Goal: Transaction & Acquisition: Purchase product/service

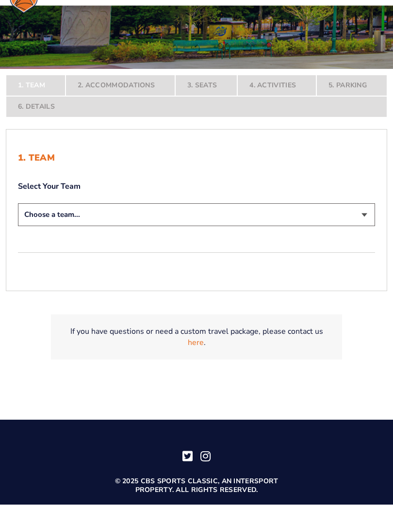
scroll to position [184, 0]
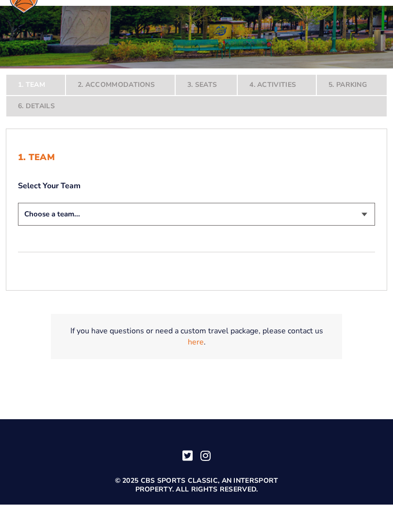
click at [371, 222] on select "Choose a team... [US_STATE] Wildcats [US_STATE] State Buckeyes [US_STATE] Tar H…" at bounding box center [196, 233] width 357 height 23
select select "20108"
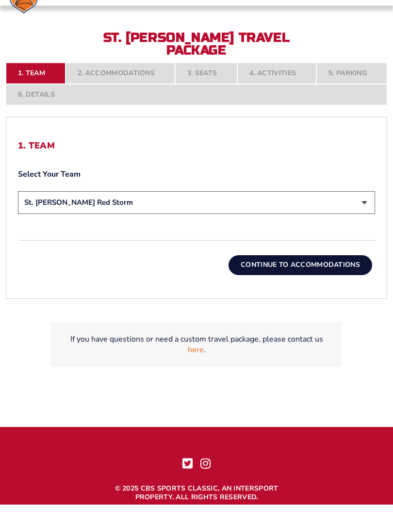
click at [345, 275] on button "Continue To Accommodations" at bounding box center [300, 284] width 144 height 19
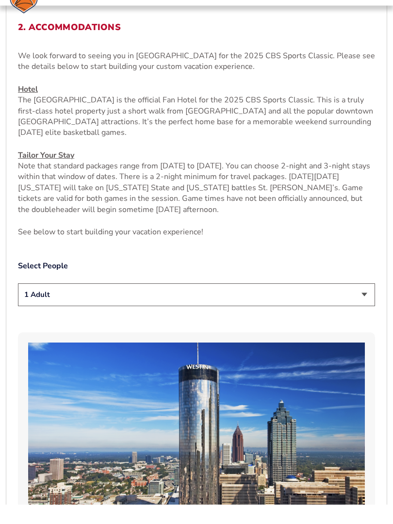
scroll to position [374, 0]
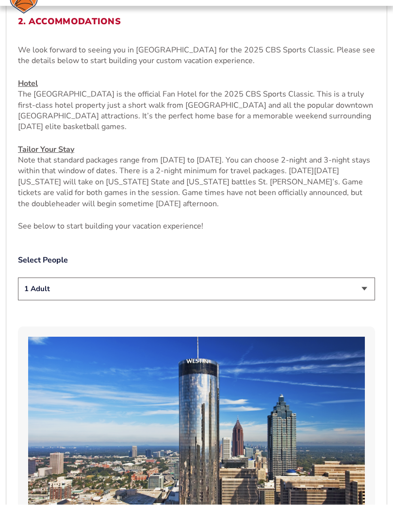
click at [369, 297] on select "1 Adult 2 Adults 3 Adults 4 Adults 2 Adults + 1 Child 2 Adults + 2 Children 2 A…" at bounding box center [196, 308] width 357 height 23
select select "2 Adults"
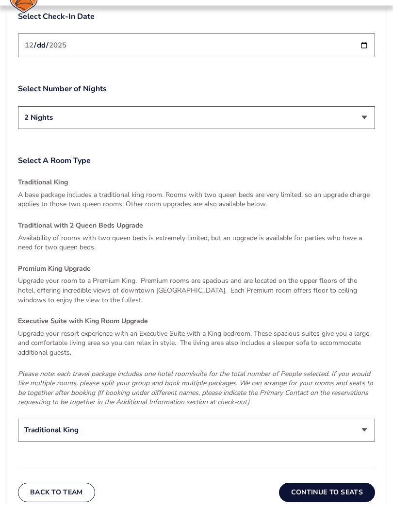
scroll to position [1267, 0]
click at [360, 437] on select "Traditional King Traditional with 2 Queen Beds Upgrade (+$95 per night) Premium…" at bounding box center [196, 448] width 357 height 23
select select "Traditional with 2 Queen Beds Upgrade"
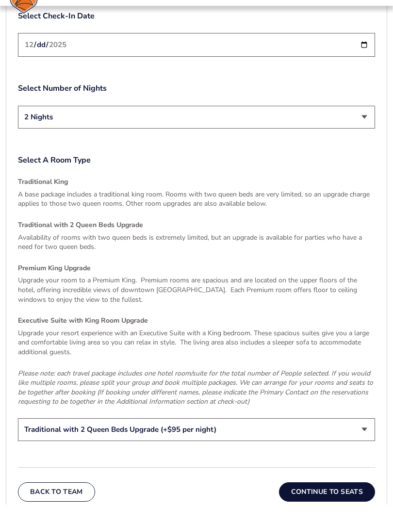
click at [321, 501] on button "Continue To Seats" at bounding box center [327, 510] width 96 height 19
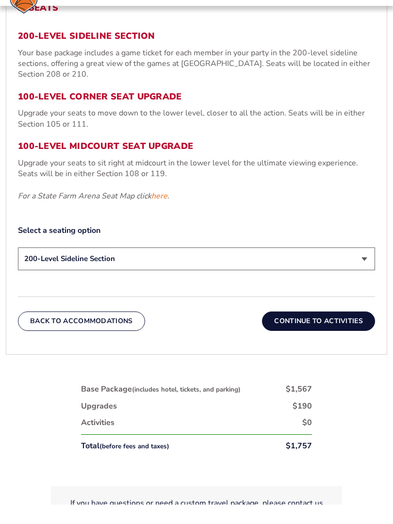
scroll to position [390, 0]
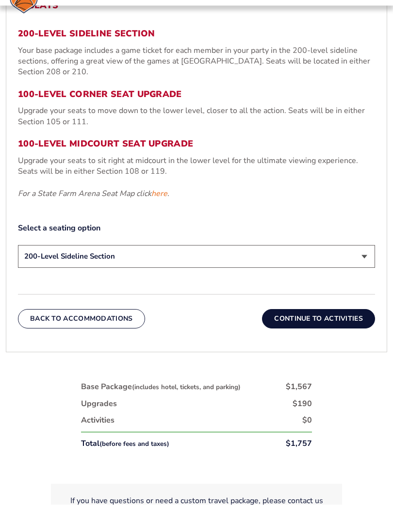
click at [357, 329] on button "Continue To Activities" at bounding box center [318, 338] width 113 height 19
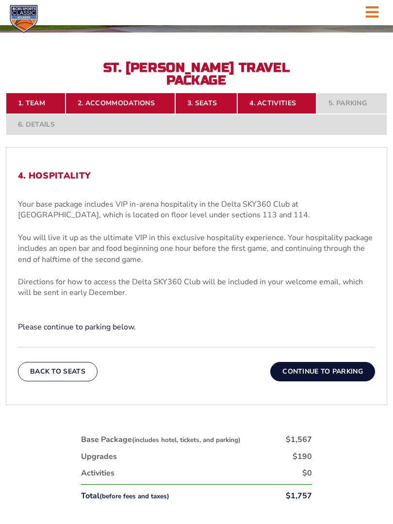
scroll to position [239, 0]
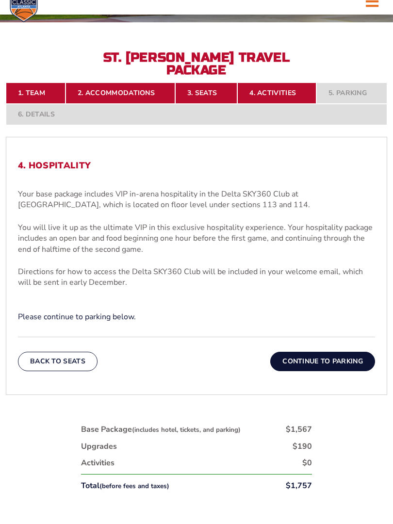
click at [341, 362] on button "Continue To Parking" at bounding box center [322, 371] width 105 height 19
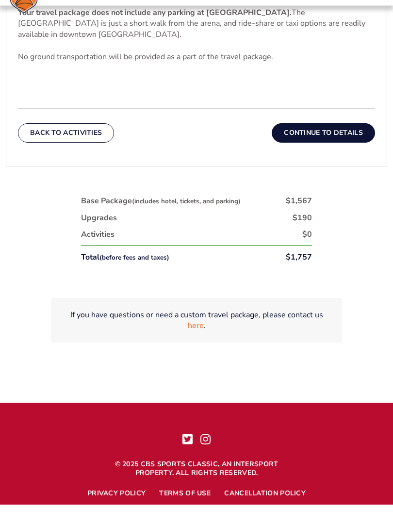
scroll to position [424, 0]
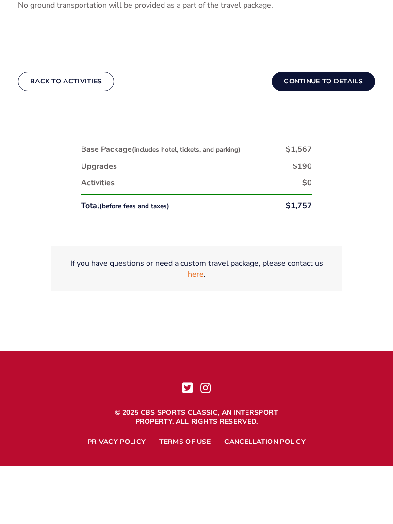
click at [351, 130] on button "Continue To Details" at bounding box center [322, 139] width 103 height 19
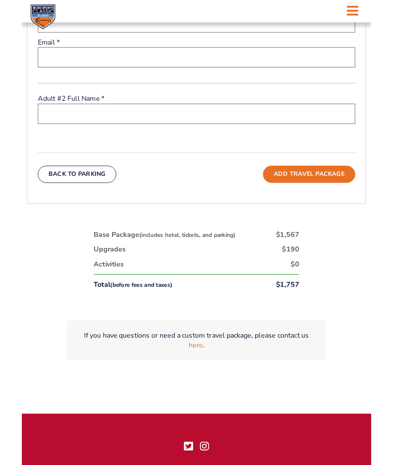
scroll to position [454, 0]
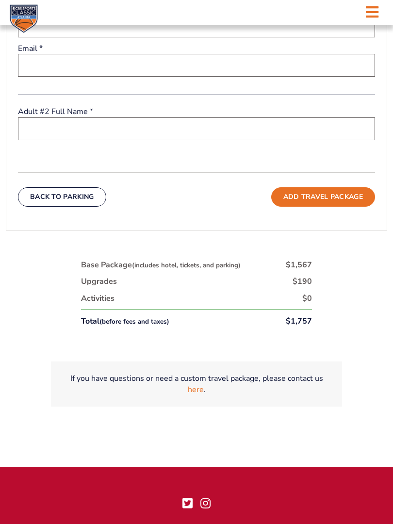
click at [353, 188] on button "Add Travel Package" at bounding box center [323, 197] width 104 height 19
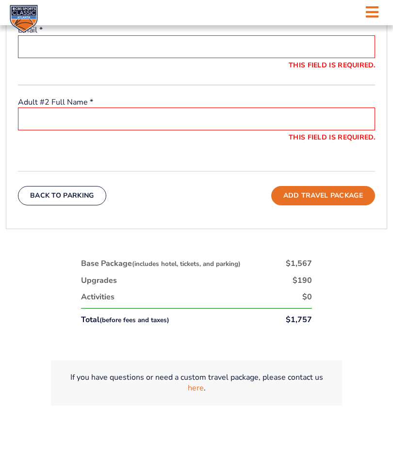
click at [361, 201] on button "Add Travel Package" at bounding box center [323, 195] width 104 height 19
